Goal: Information Seeking & Learning: Find contact information

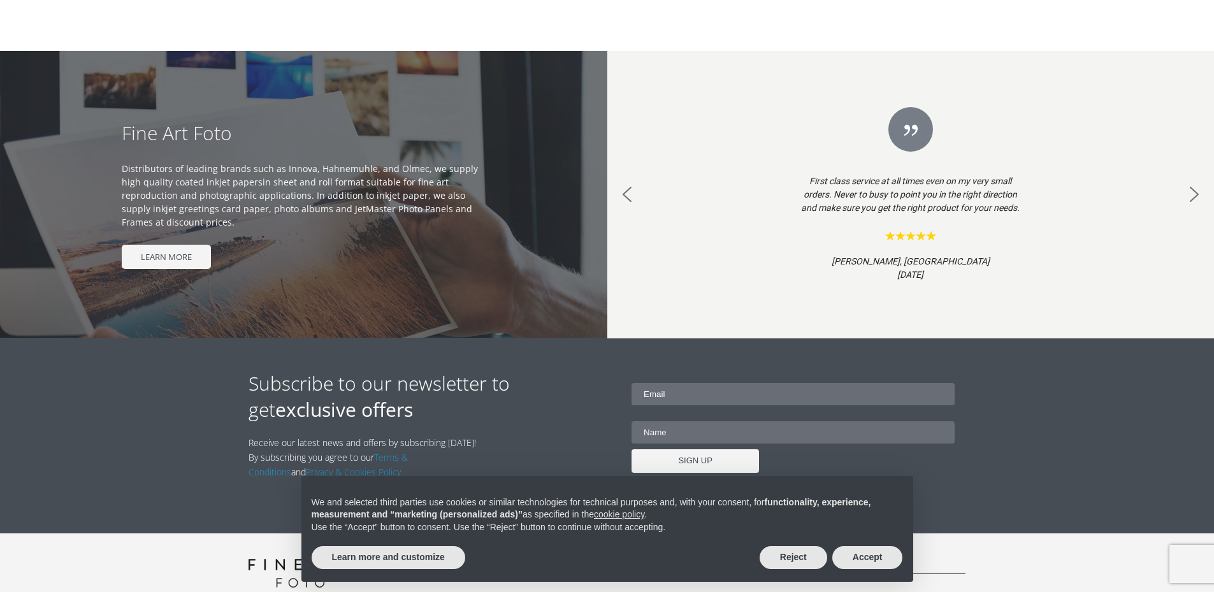
scroll to position [1293, 0]
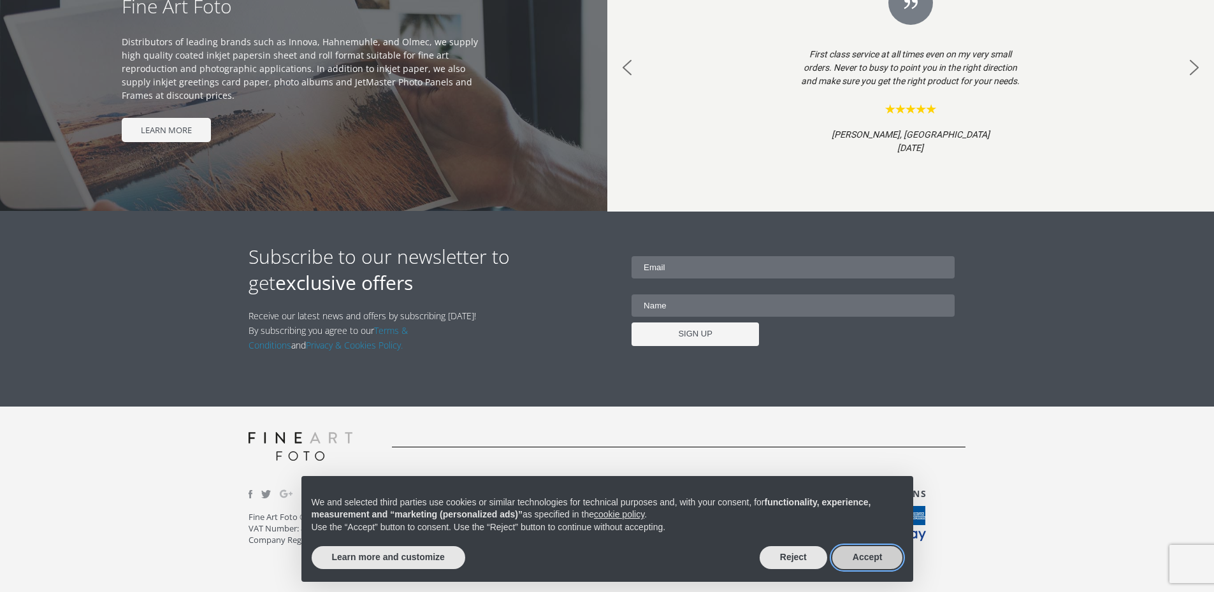
click at [890, 556] on button "Accept" at bounding box center [867, 557] width 71 height 23
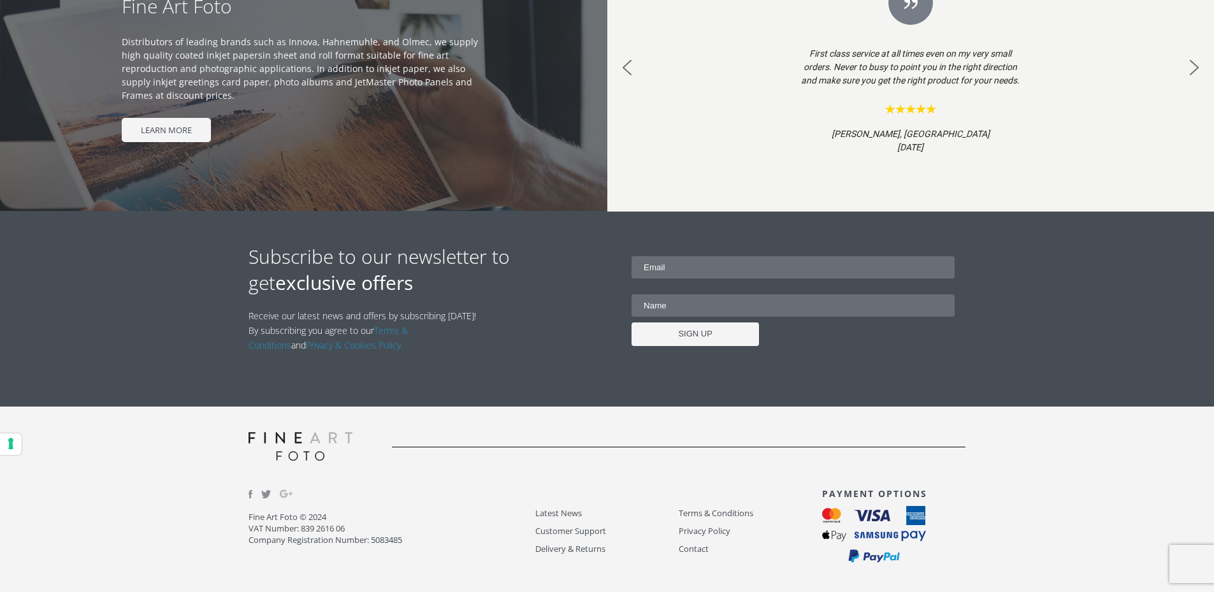
scroll to position [0, 0]
click at [697, 551] on link "Contact" at bounding box center [750, 549] width 143 height 15
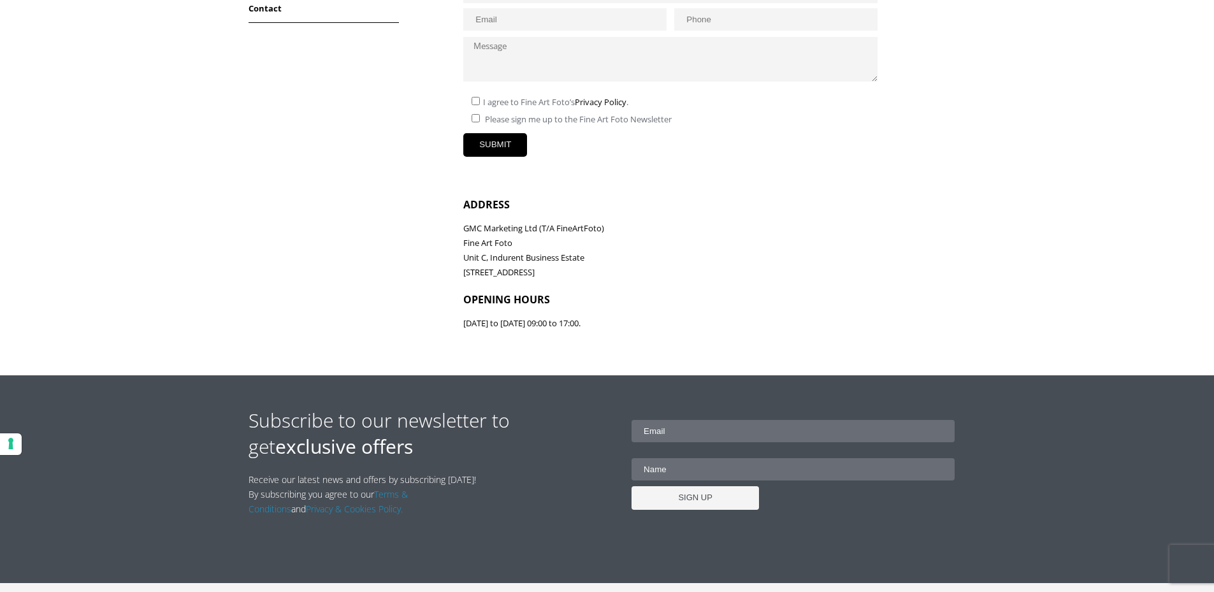
scroll to position [518, 0]
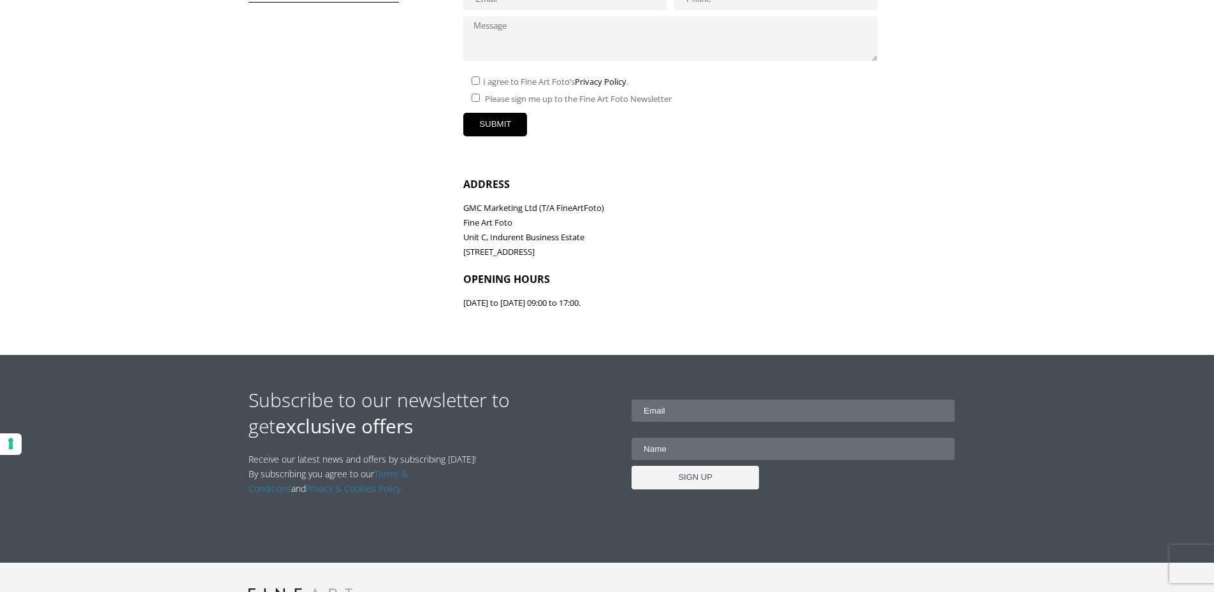
drag, startPoint x: 462, startPoint y: 236, endPoint x: 570, endPoint y: 256, distance: 110.3
click at [578, 256] on p "GMC Marketing Ltd (T/A FineArtFoto) Fine Art Foto [STREET_ADDRESS]" at bounding box center [714, 230] width 502 height 59
drag, startPoint x: 591, startPoint y: 252, endPoint x: 467, endPoint y: 240, distance: 124.9
click at [467, 240] on p "GMC Marketing Ltd (T/A FineArtFoto) Fine Art Foto [STREET_ADDRESS]" at bounding box center [714, 230] width 502 height 59
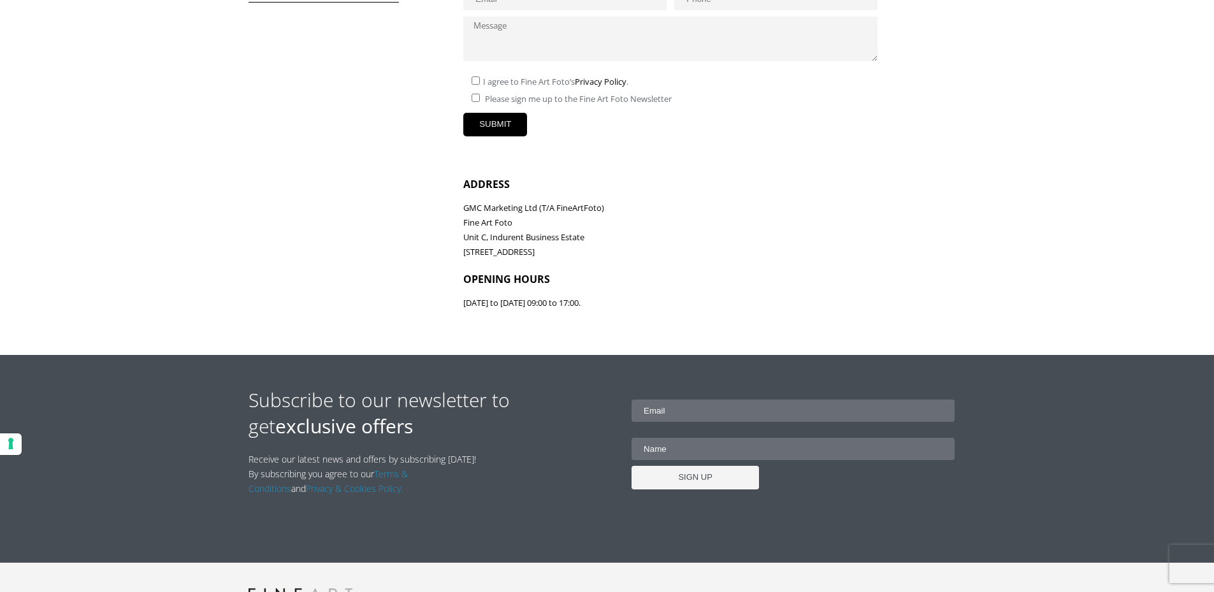
copy p "[STREET_ADDRESS]"
